Goal: Task Accomplishment & Management: Manage account settings

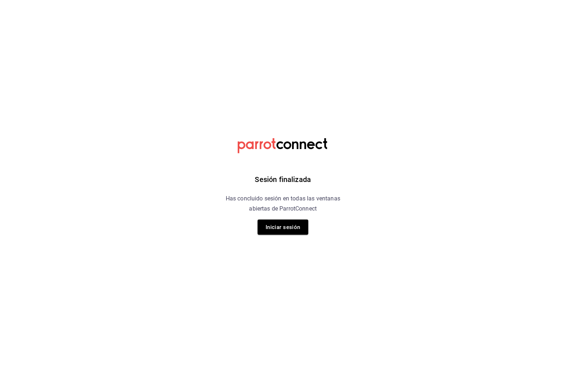
click at [278, 236] on div "Sesión finalizada Has concluido sesión en todas las ventanas abiertas de Parrot…" at bounding box center [283, 186] width 183 height 373
click at [278, 225] on button "Iniciar sesión" at bounding box center [283, 227] width 51 height 15
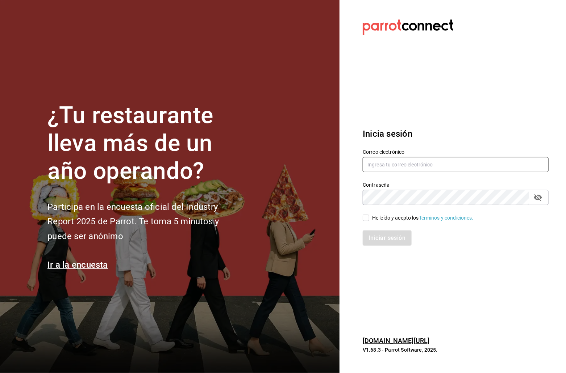
type input "[EMAIL_ADDRESS][DOMAIN_NAME]"
click at [369, 220] on input "He leído y acepto los Términos y condiciones." at bounding box center [366, 218] width 7 height 7
checkbox input "true"
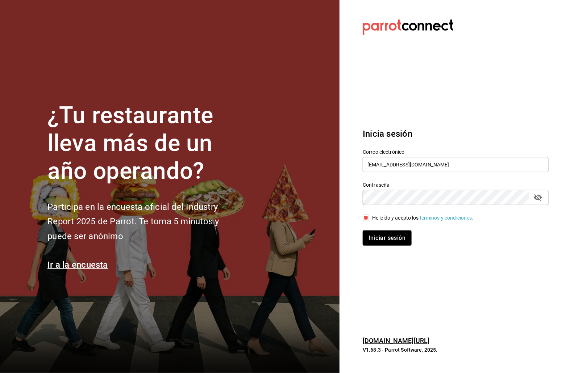
click at [390, 255] on section "Datos incorrectos. Verifica que tu Correo o Contraseña estén bien escritos. Ini…" at bounding box center [452, 186] width 226 height 373
click at [391, 237] on button "Iniciar sesión" at bounding box center [387, 238] width 49 height 15
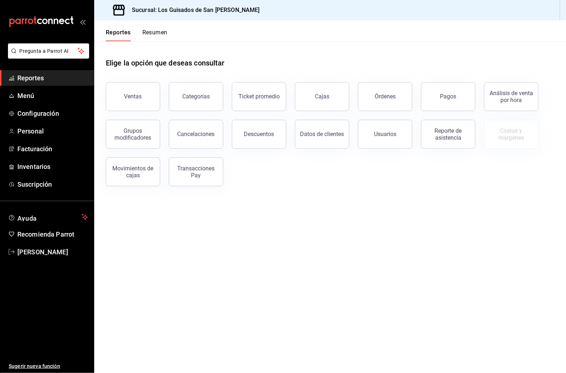
click at [154, 35] on button "Resumen" at bounding box center [154, 35] width 25 height 12
